Goal: Check status: Check status

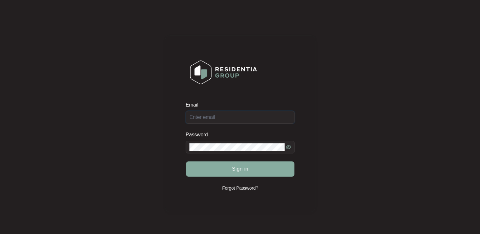
type input "[EMAIL_ADDRESS][DOMAIN_NAME]"
click at [254, 169] on button "Sign in" at bounding box center [240, 169] width 109 height 15
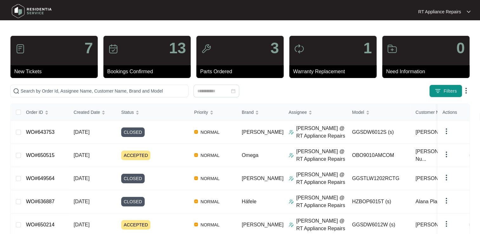
click at [247, 55] on div "3" at bounding box center [239, 51] width 87 height 30
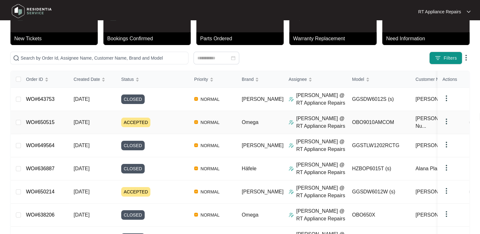
scroll to position [127, 0]
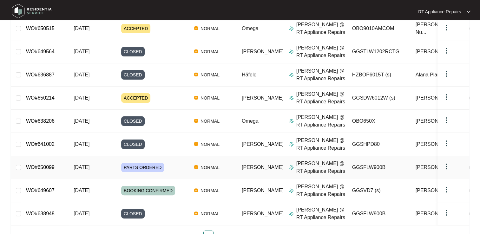
click at [46, 168] on link "WO#650099" at bounding box center [40, 167] width 29 height 5
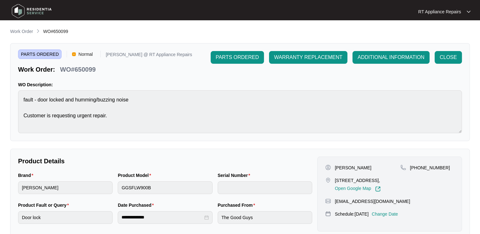
click at [447, 14] on p "RT Appliance Repairs" at bounding box center [439, 12] width 43 height 6
click at [445, 34] on p "Log Out" at bounding box center [449, 33] width 32 height 6
